Goal: Task Accomplishment & Management: Use online tool/utility

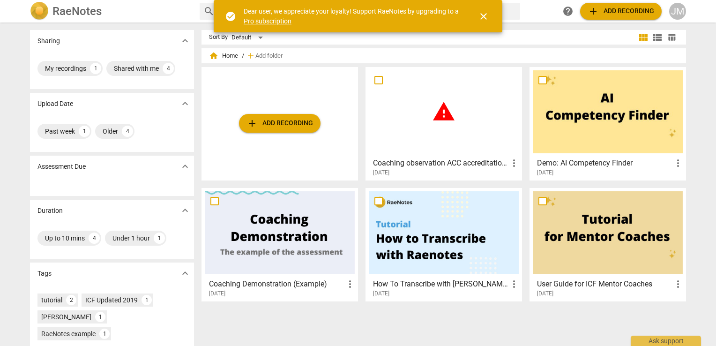
click at [442, 149] on div "warning" at bounding box center [444, 111] width 150 height 83
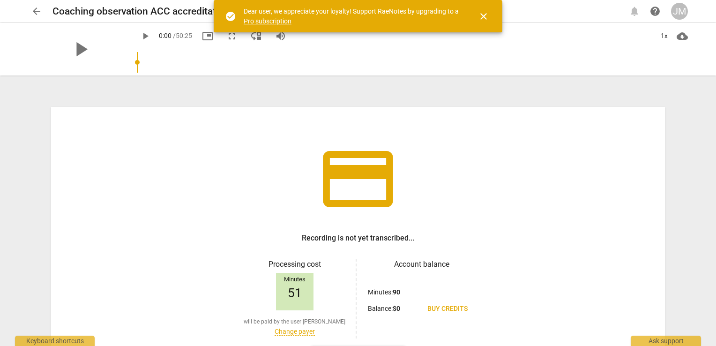
click at [486, 13] on span "close" at bounding box center [483, 16] width 11 height 11
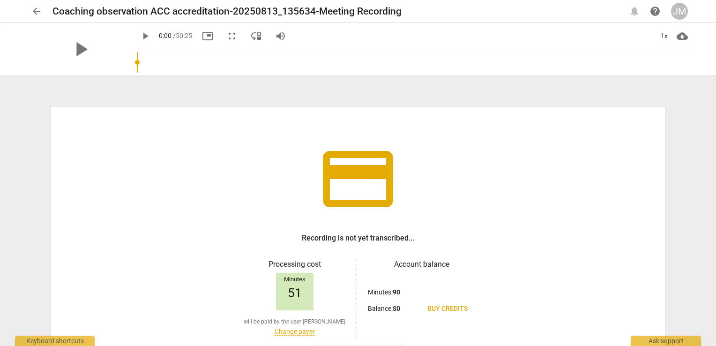
click at [39, 11] on span "arrow_back" at bounding box center [36, 11] width 11 height 11
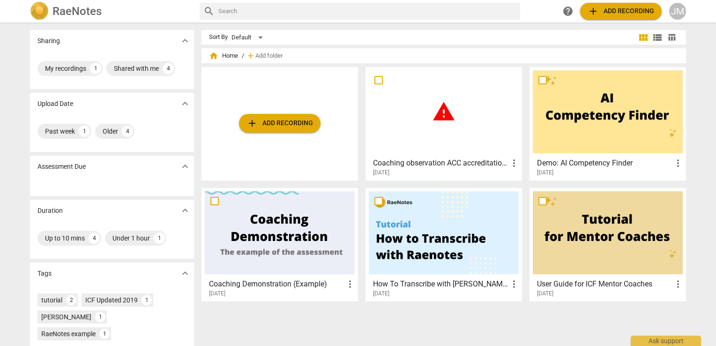
click at [472, 168] on h3 "Coaching observation ACC accreditation-20250813_135634-Meeting Recording" at bounding box center [440, 162] width 135 height 11
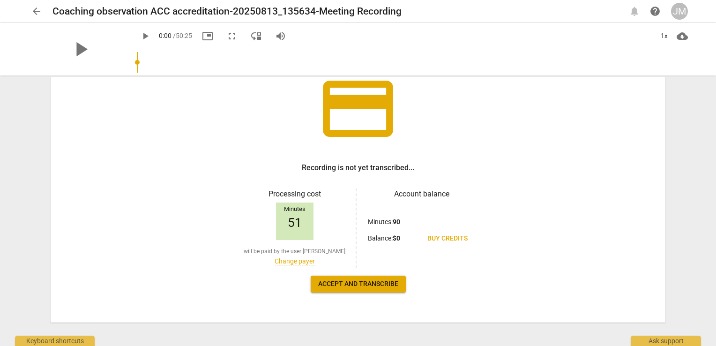
scroll to position [77, 0]
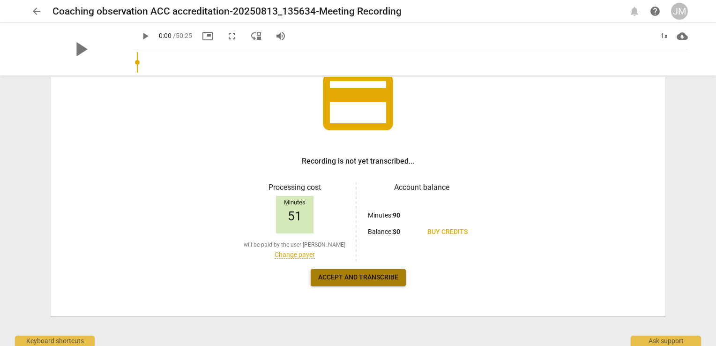
click at [342, 282] on button "Accept and transcribe" at bounding box center [358, 277] width 95 height 17
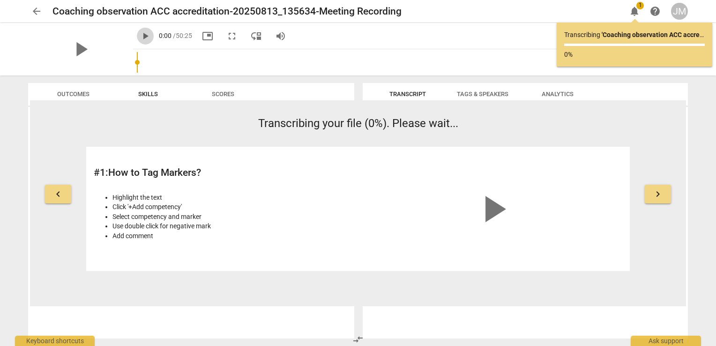
click at [140, 36] on span "play_arrow" at bounding box center [145, 35] width 11 height 11
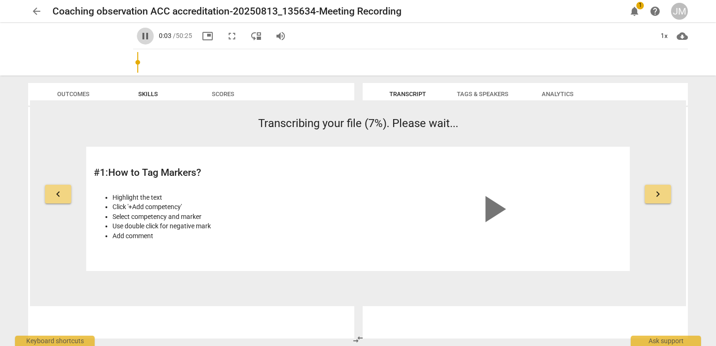
click at [140, 35] on span "pause" at bounding box center [145, 35] width 11 height 11
type input "4"
click at [683, 37] on span "cloud_download" at bounding box center [682, 35] width 11 height 11
click at [703, 103] on div at bounding box center [358, 173] width 716 height 346
click at [33, 8] on span "arrow_back" at bounding box center [36, 11] width 11 height 11
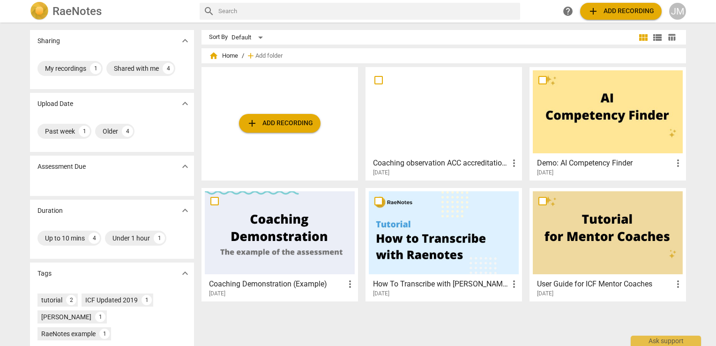
click at [454, 18] on input "text" at bounding box center [367, 11] width 298 height 15
type input "multi party"
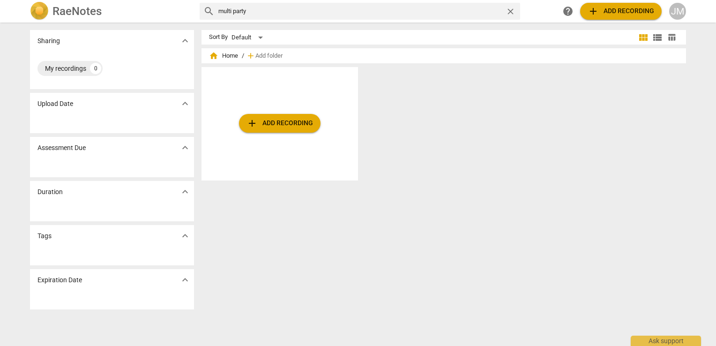
click at [515, 12] on span "close" at bounding box center [511, 12] width 10 height 10
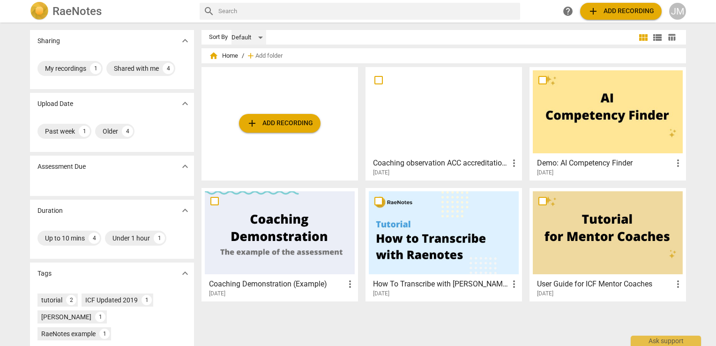
click at [249, 34] on div "Default" at bounding box center [248, 37] width 35 height 15
click at [249, 34] on li "Default" at bounding box center [253, 38] width 45 height 18
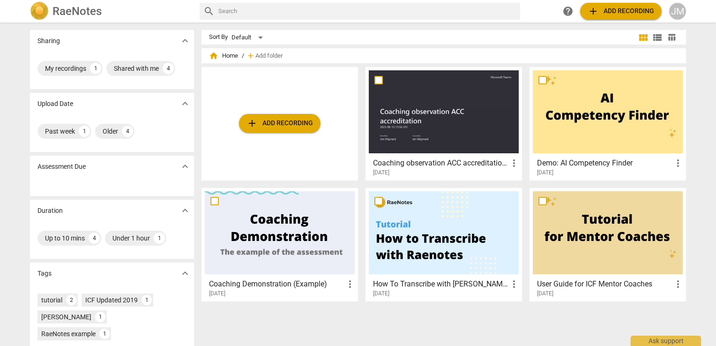
click at [222, 58] on span "home Home" at bounding box center [223, 55] width 29 height 9
click at [213, 56] on span "home" at bounding box center [213, 55] width 9 height 9
click at [227, 54] on span "home Home" at bounding box center [223, 55] width 29 height 9
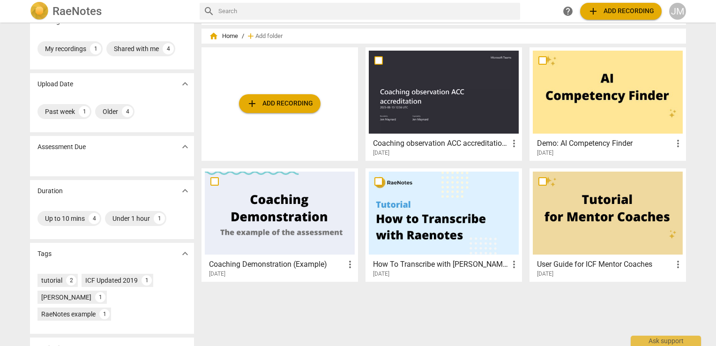
scroll to position [21, 0]
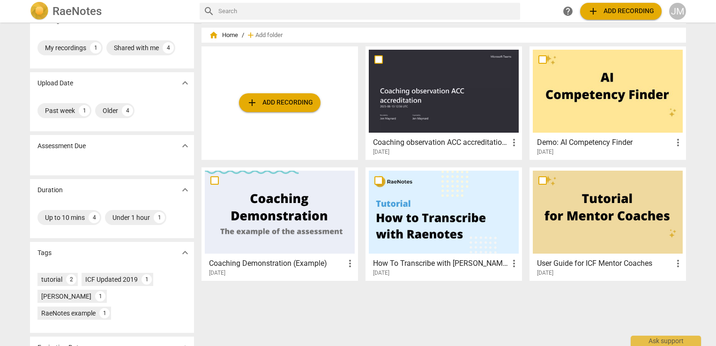
click at [511, 145] on span "more_vert" at bounding box center [513, 142] width 11 height 11
click at [469, 122] on div at bounding box center [358, 173] width 716 height 346
click at [377, 57] on input "checkbox" at bounding box center [379, 59] width 20 height 11
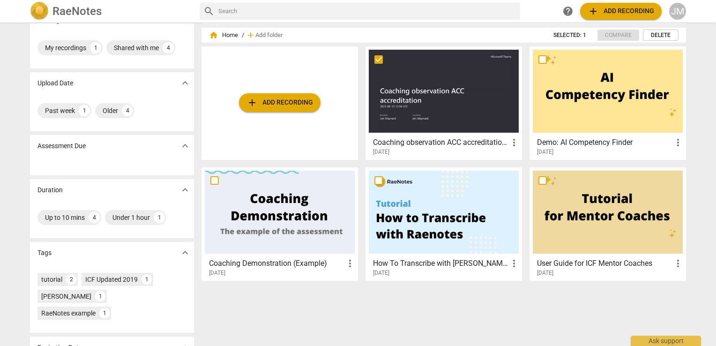
checkbox input "false"
click at [377, 54] on input "checkbox" at bounding box center [379, 59] width 20 height 11
click at [184, 147] on span "expand_more" at bounding box center [184, 145] width 11 height 11
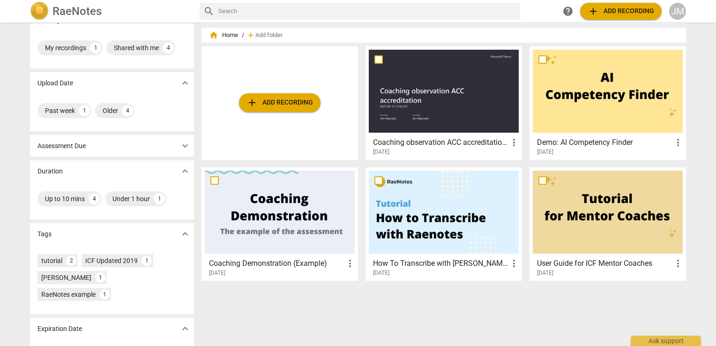
click at [184, 147] on span "expand_more" at bounding box center [184, 145] width 11 height 11
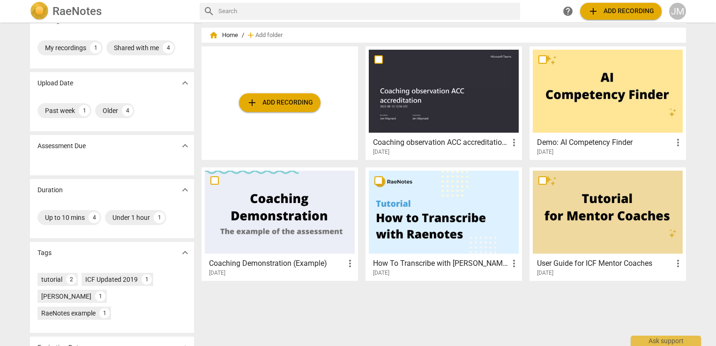
click at [100, 150] on div "Assessment Due expand_more" at bounding box center [112, 146] width 164 height 22
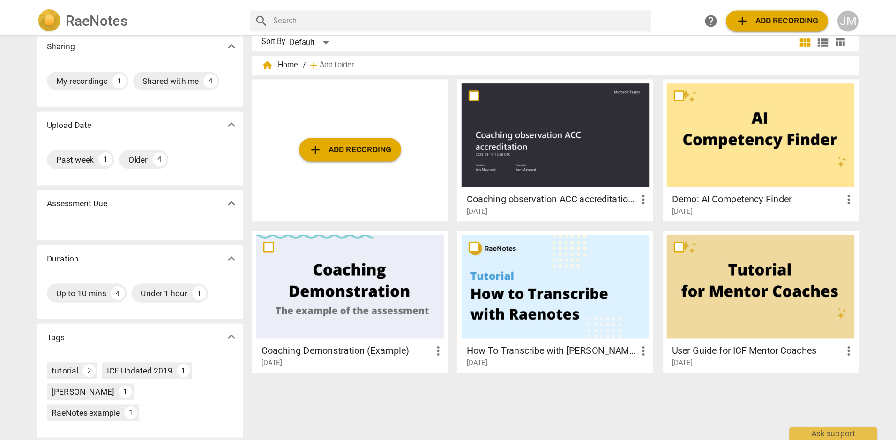
scroll to position [0, 0]
